Goal: Obtain resource: Download file/media

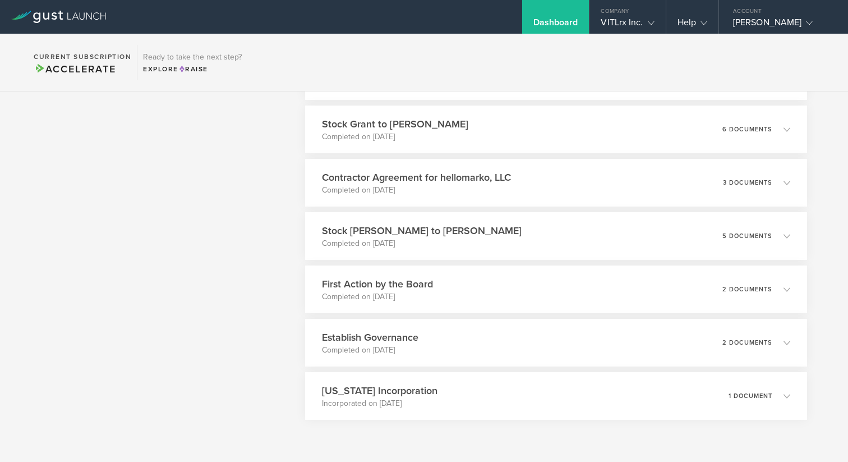
scroll to position [2425, 0]
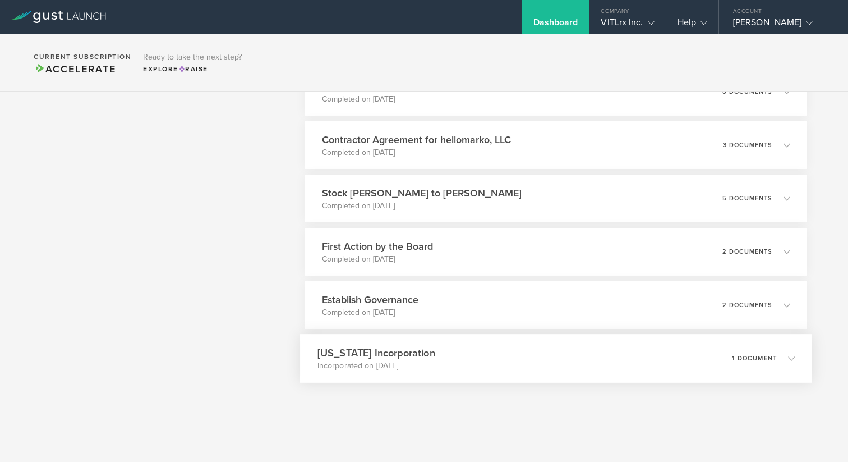
click at [791, 356] on icon at bounding box center [791, 358] width 7 height 7
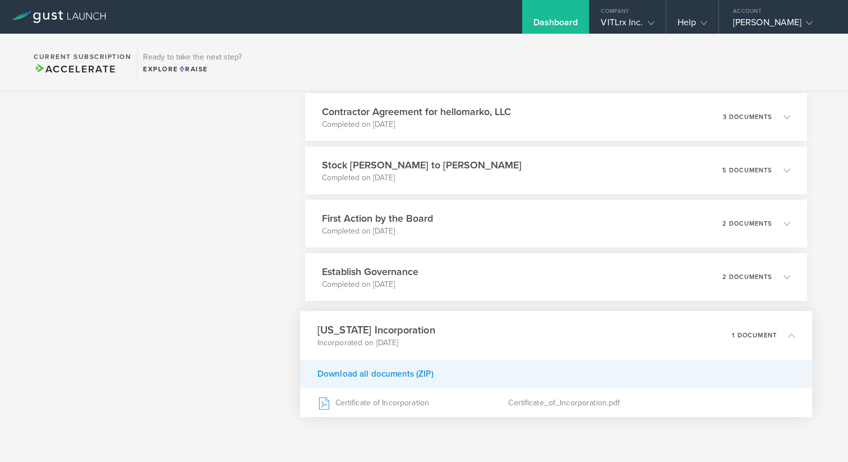
scroll to position [2486, 0]
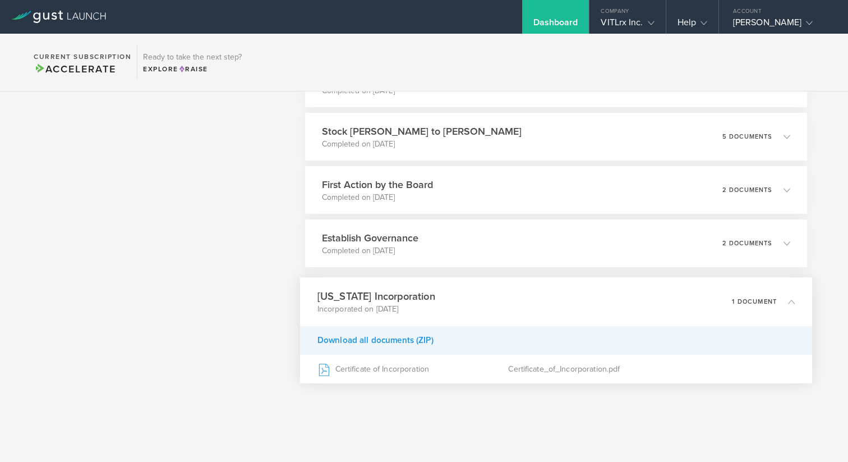
click at [367, 342] on div "Download all documents (ZIP)" at bounding box center [556, 340] width 512 height 29
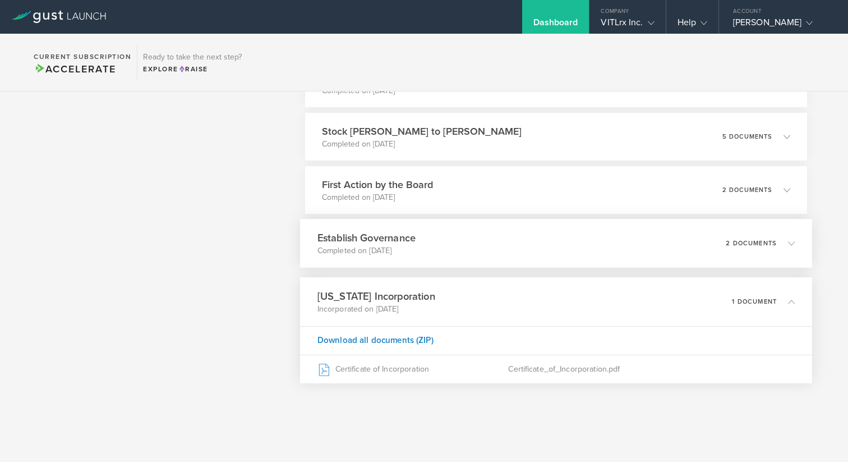
click at [418, 233] on div "Establish Governance Completed on [DATE] 2 documents" at bounding box center [556, 243] width 512 height 49
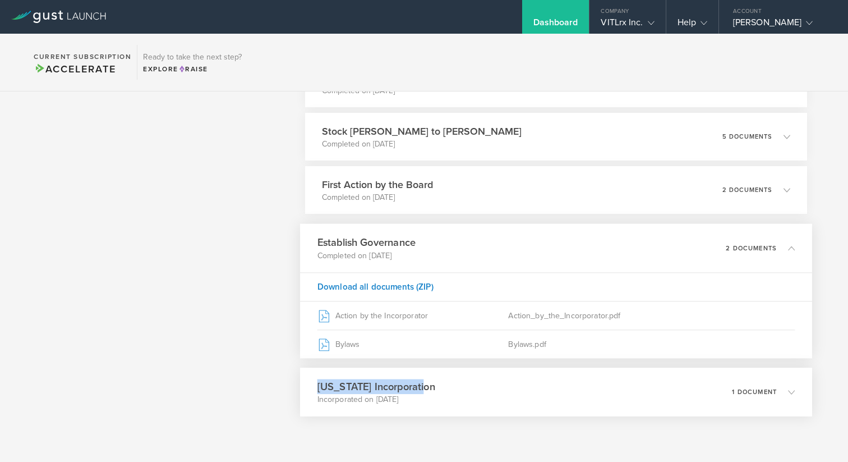
drag, startPoint x: 431, startPoint y: 383, endPoint x: 317, endPoint y: 380, distance: 114.5
click at [317, 380] on div "[US_STATE] Incorporation Incorporated on [DATE] 1 document" at bounding box center [556, 392] width 512 height 49
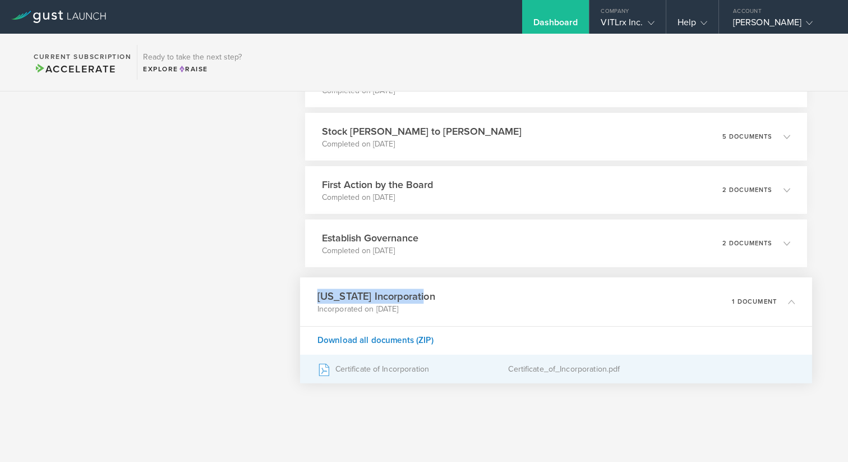
copy h3 "[US_STATE] Incorporation"
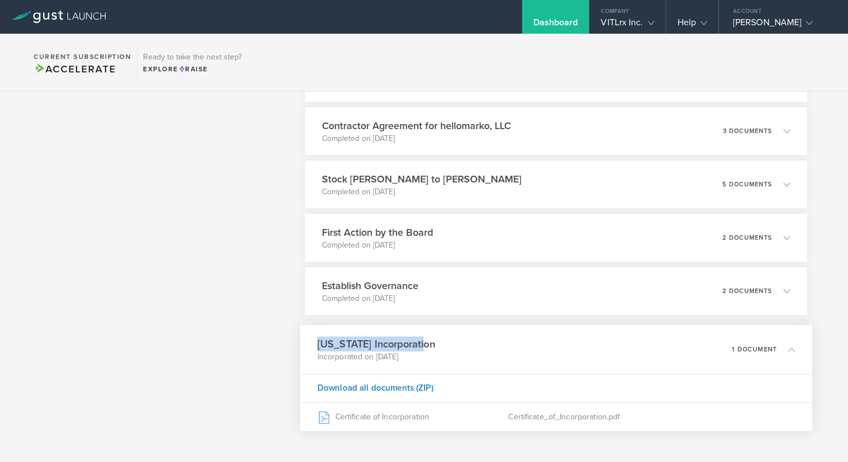
scroll to position [2437, 0]
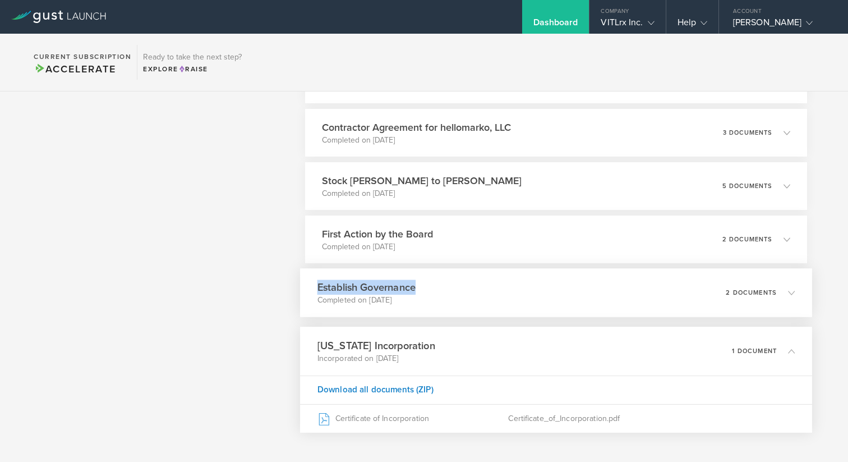
drag, startPoint x: 430, startPoint y: 283, endPoint x: 311, endPoint y: 286, distance: 119.0
click at [311, 286] on div "Establish Governance Completed on [DATE] 2 documents" at bounding box center [556, 292] width 512 height 49
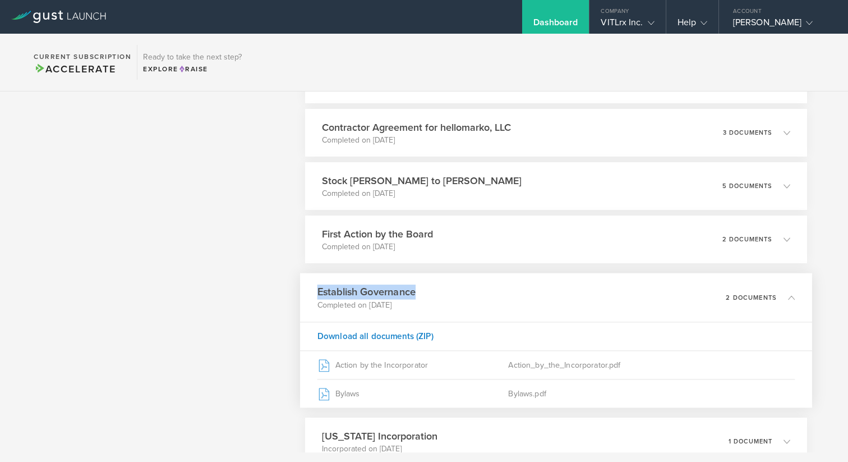
copy h3 "Establish Governance"
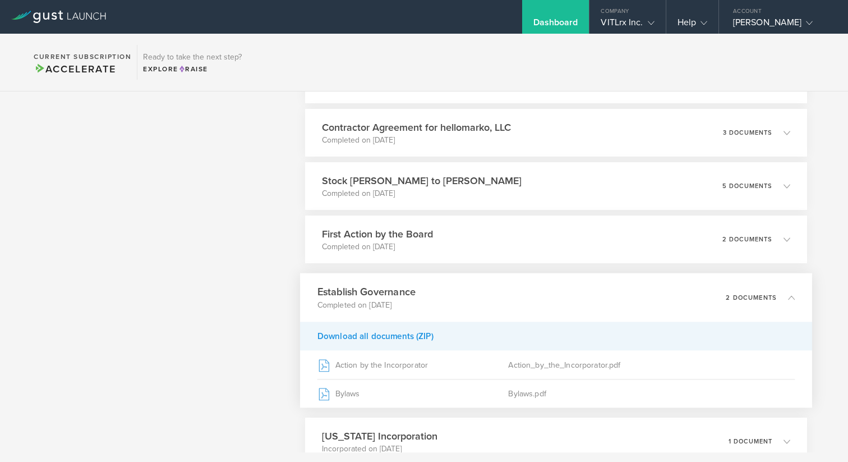
click at [372, 335] on div "Download all documents (ZIP)" at bounding box center [556, 336] width 512 height 29
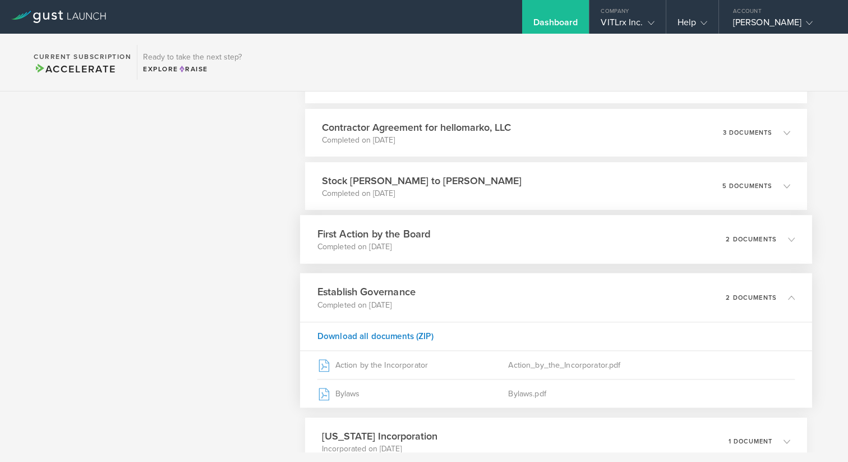
click at [431, 233] on div "First Action by the Board Completed on [DATE] 2 documents" at bounding box center [556, 239] width 512 height 49
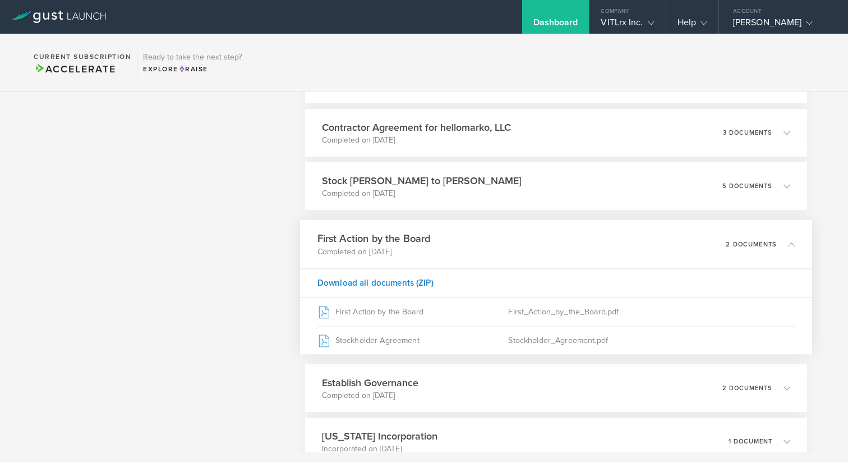
scroll to position [2441, 0]
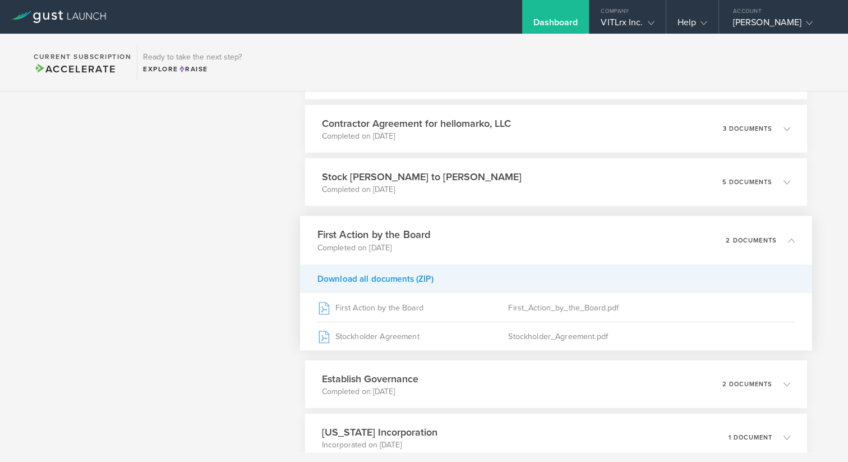
click at [388, 278] on div "Download all documents (ZIP)" at bounding box center [556, 278] width 512 height 29
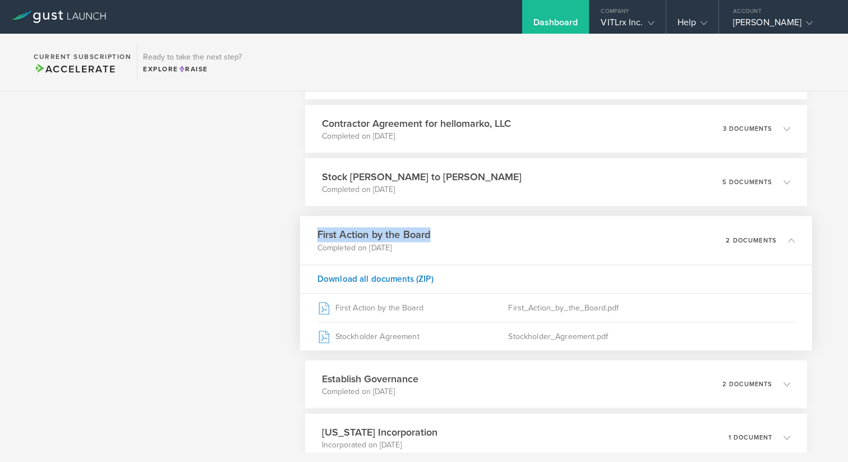
drag, startPoint x: 423, startPoint y: 233, endPoint x: 305, endPoint y: 236, distance: 117.3
click at [305, 236] on div "First Action by the Board Completed on [DATE] 2 documents" at bounding box center [556, 240] width 512 height 49
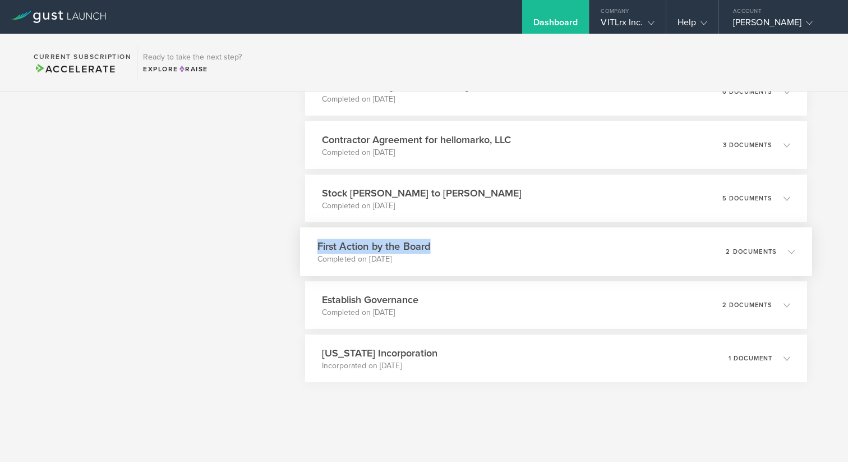
scroll to position [2425, 0]
copy h3 "First Action by the Board"
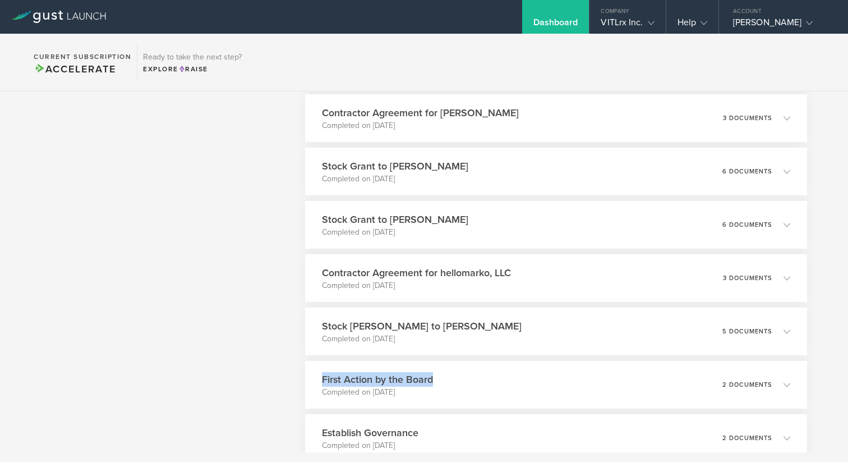
scroll to position [2284, 0]
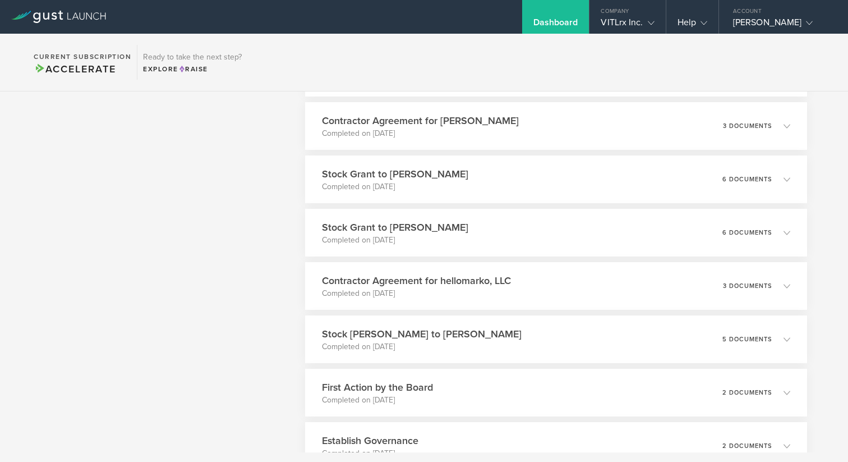
drag, startPoint x: 222, startPoint y: 174, endPoint x: 228, endPoint y: 171, distance: 6.8
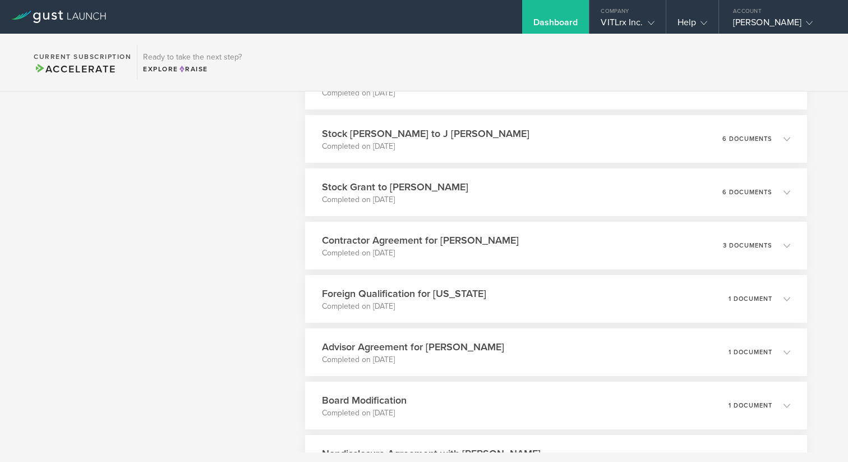
scroll to position [1469, 0]
